Goal: Task Accomplishment & Management: Manage account settings

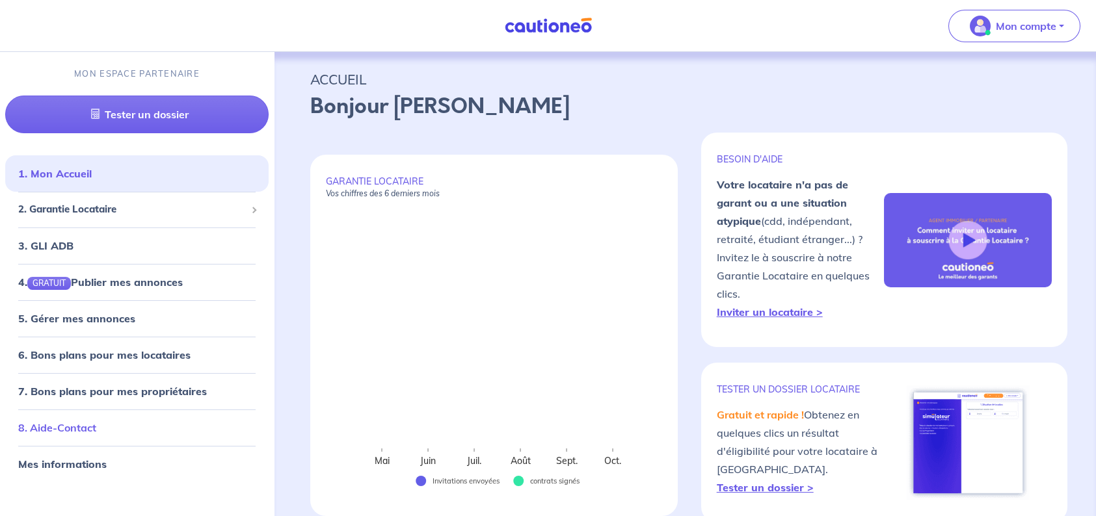
click at [84, 428] on link "8. Aide-Contact" at bounding box center [57, 427] width 78 height 13
click at [50, 461] on link "Mes informations" at bounding box center [60, 464] width 85 height 13
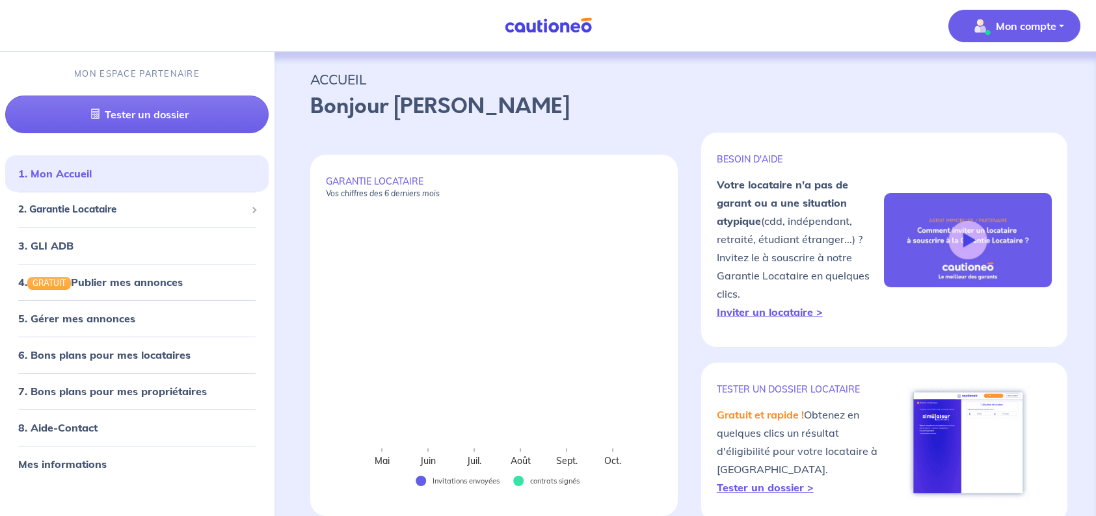
click at [1026, 16] on span "Mon compte" at bounding box center [1010, 26] width 92 height 21
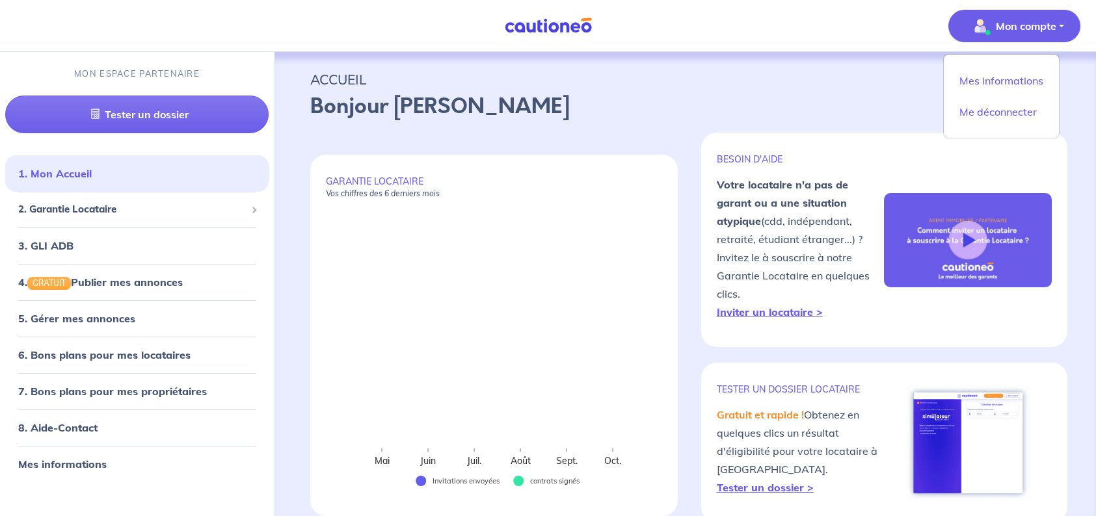
click at [510, 106] on p "Bonjour [PERSON_NAME]" at bounding box center [684, 106] width 749 height 31
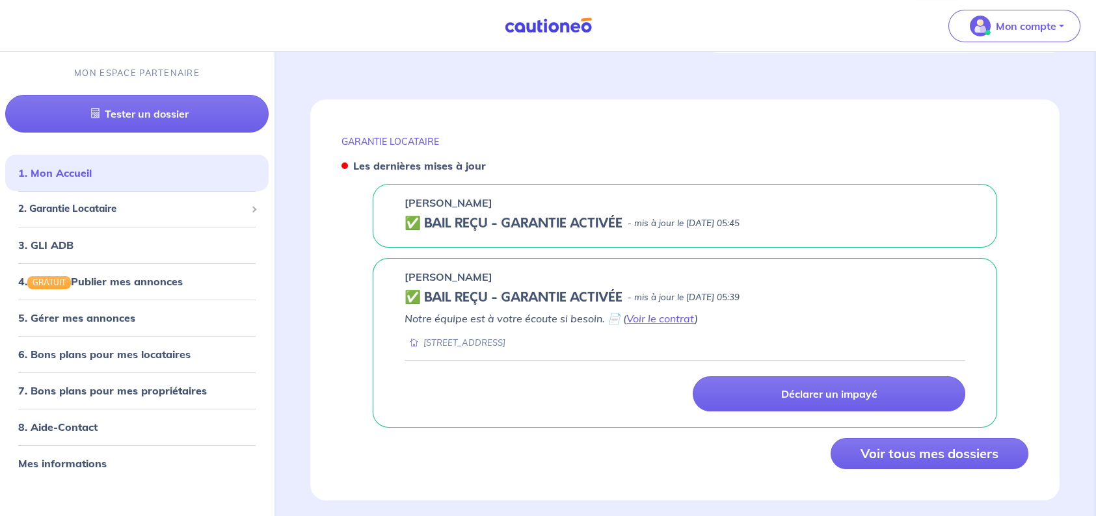
scroll to position [471, 0]
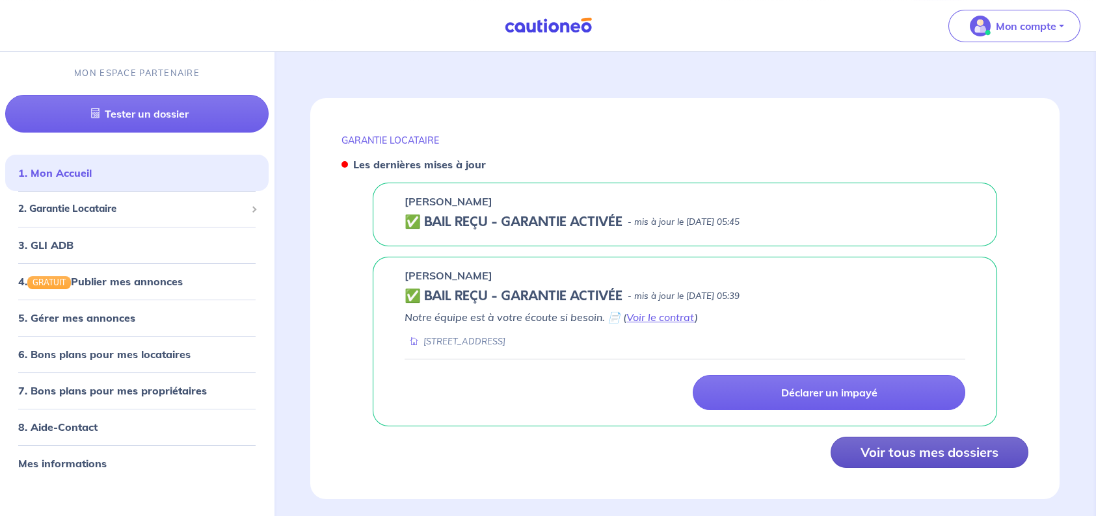
click at [910, 442] on button "Voir tous mes dossiers" at bounding box center [929, 452] width 198 height 31
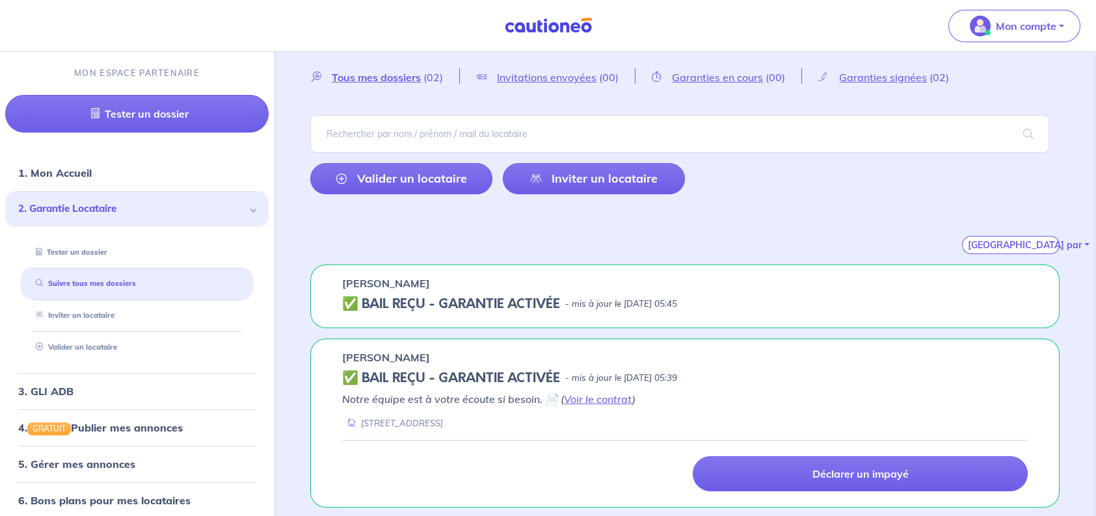
scroll to position [43, 0]
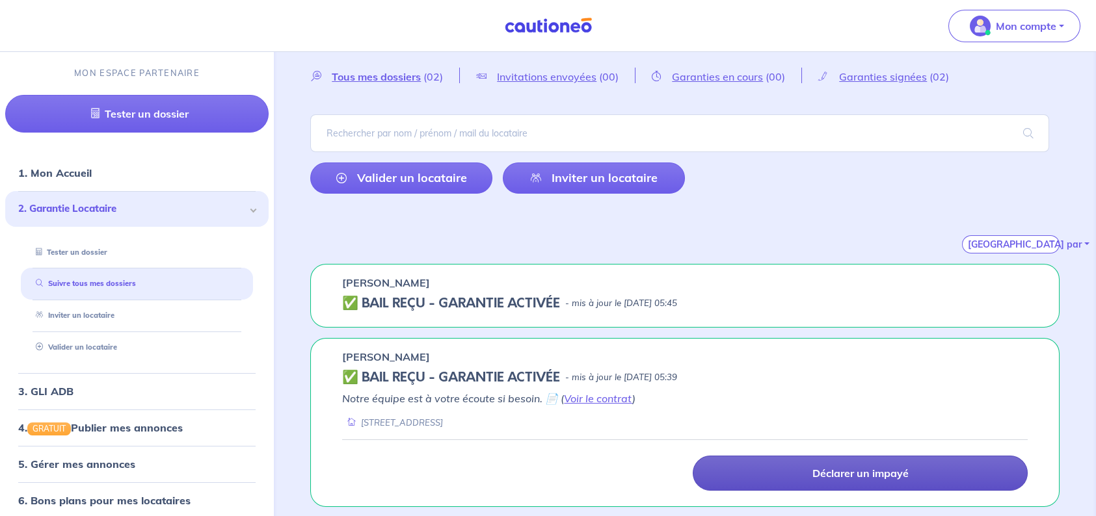
click at [769, 473] on link "Déclarer un impayé" at bounding box center [860, 473] width 335 height 35
click at [886, 473] on p "Déclarer un impayé" at bounding box center [860, 473] width 96 height 13
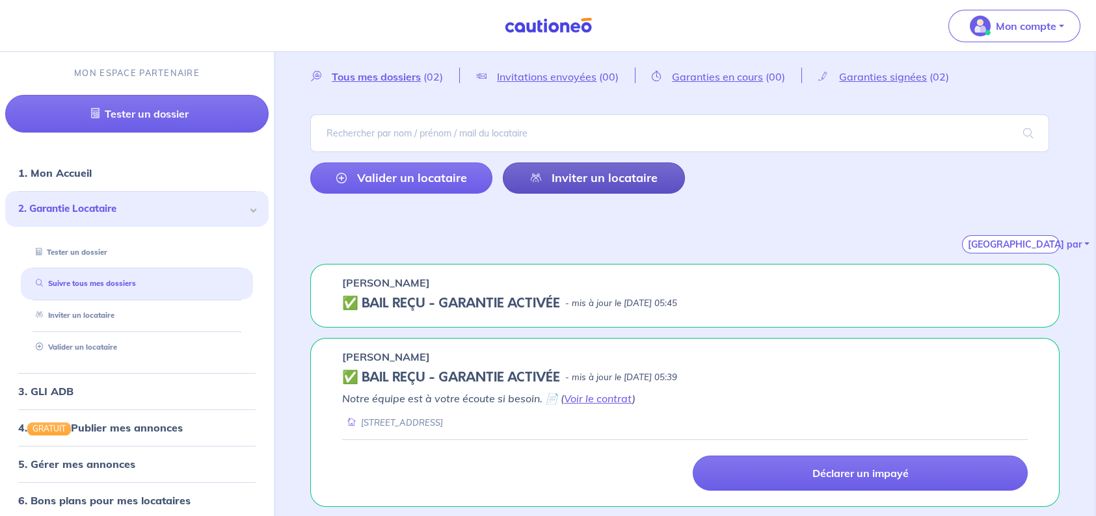
click at [557, 181] on link "Inviter un locataire" at bounding box center [594, 178] width 182 height 31
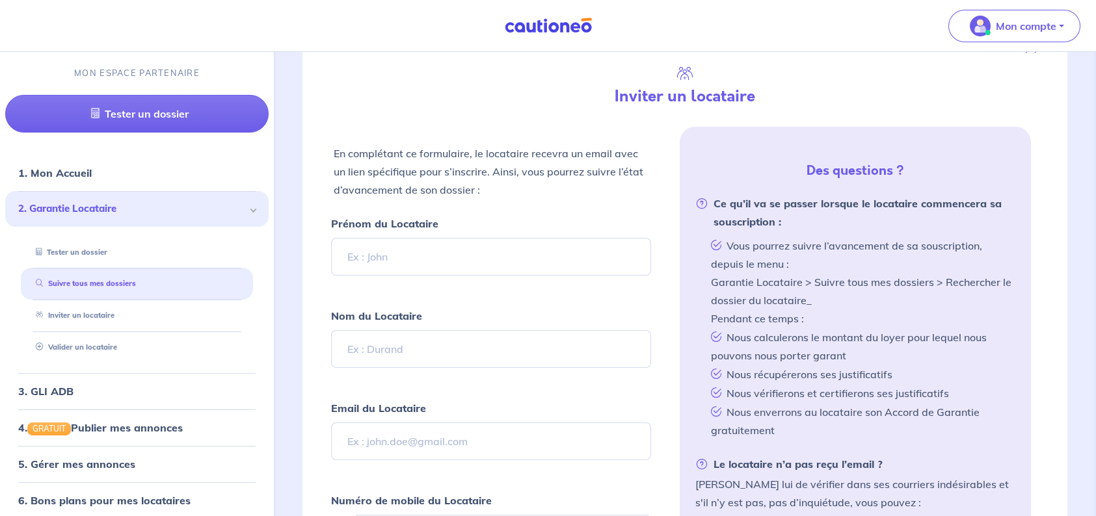
scroll to position [306, 0]
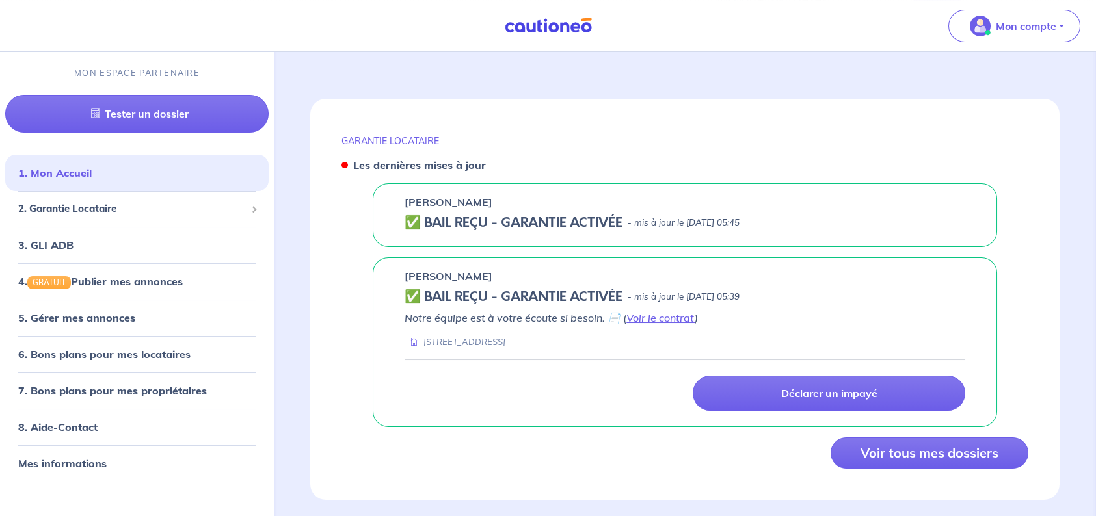
scroll to position [471, 0]
click at [866, 437] on button "Voir tous mes dossiers" at bounding box center [929, 452] width 198 height 31
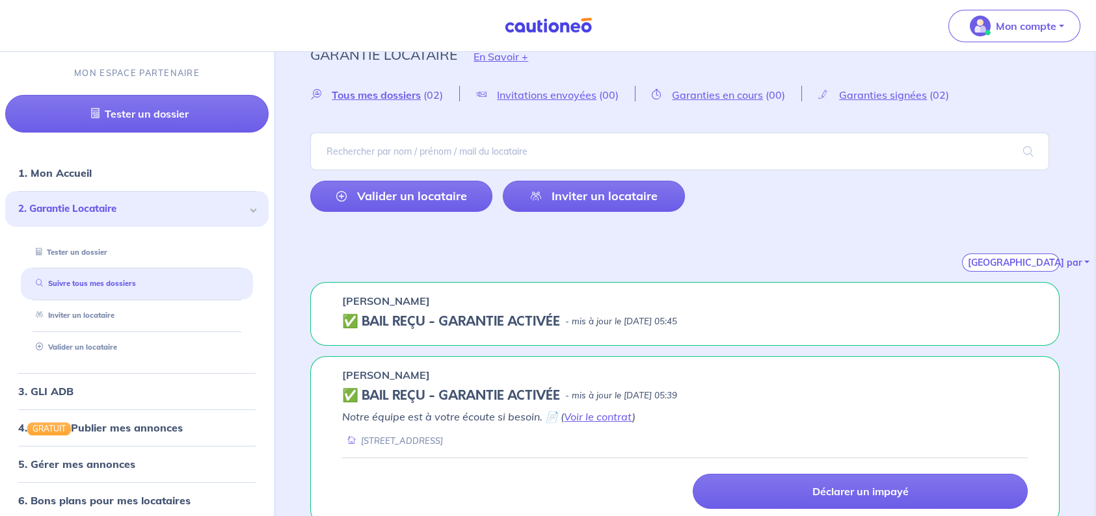
scroll to position [43, 0]
